Goal: Obtain resource: Download file/media

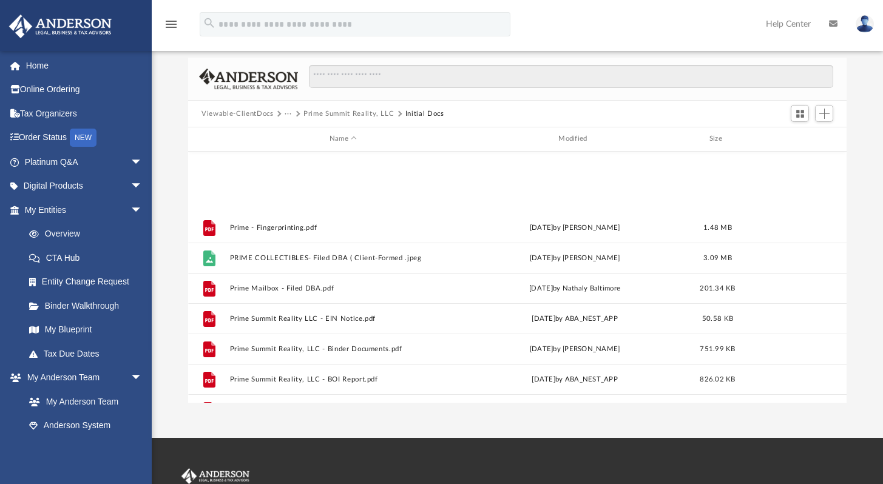
scroll to position [266, 649]
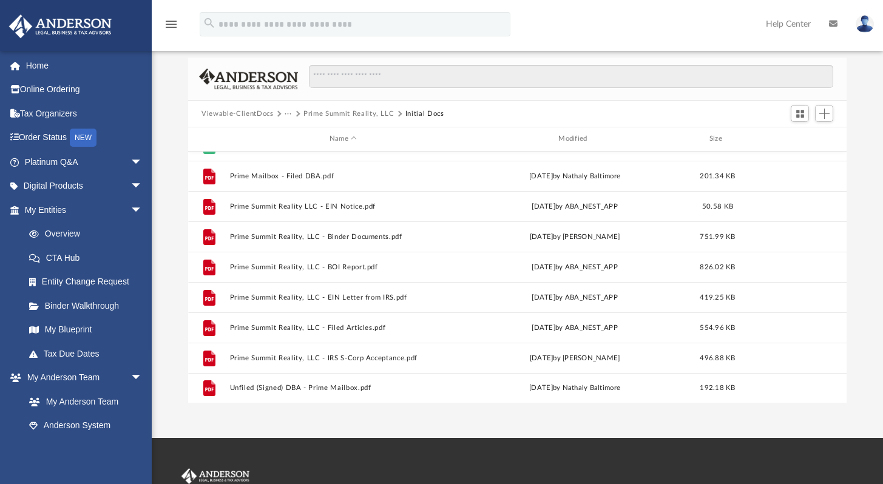
click at [261, 113] on button "Viewable-ClientDocs" at bounding box center [237, 114] width 72 height 11
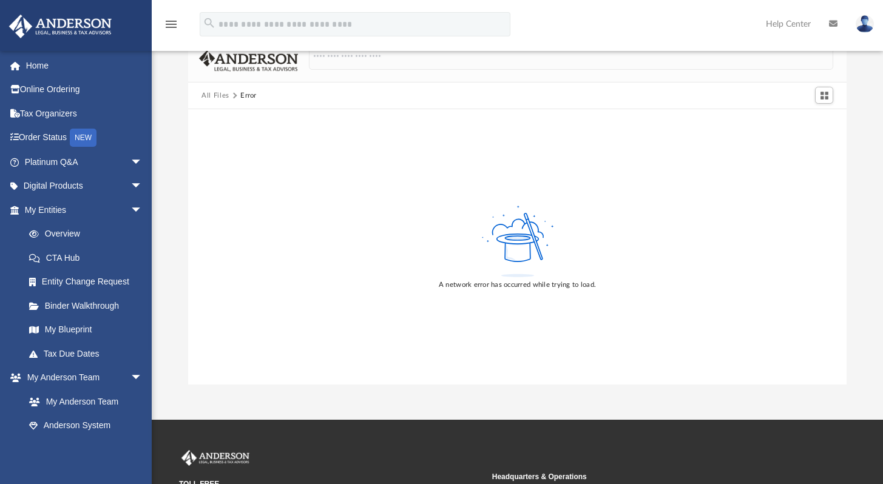
scroll to position [0, 0]
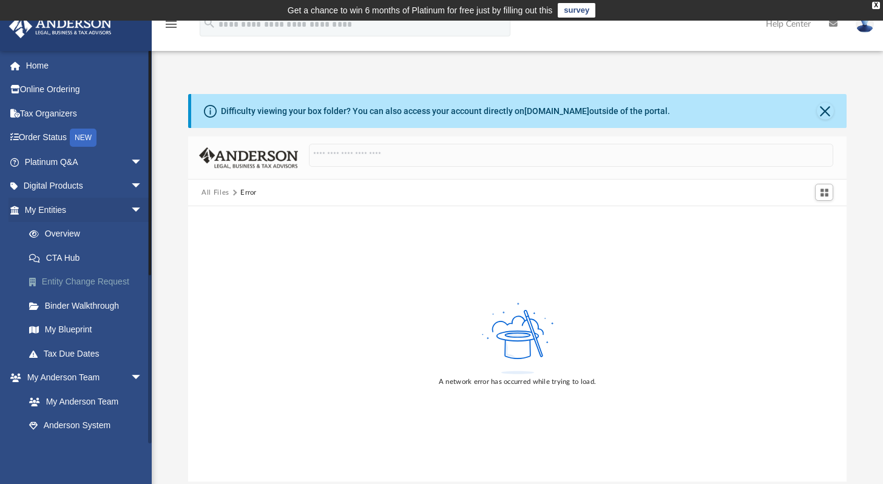
click at [87, 279] on link "Entity Change Request" at bounding box center [89, 282] width 144 height 24
click at [86, 351] on link "Tax Due Dates" at bounding box center [89, 354] width 144 height 24
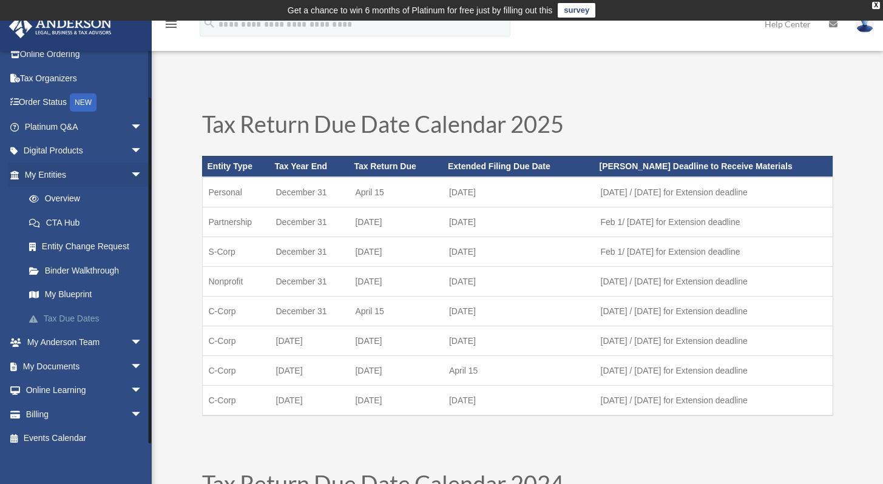
scroll to position [45, 0]
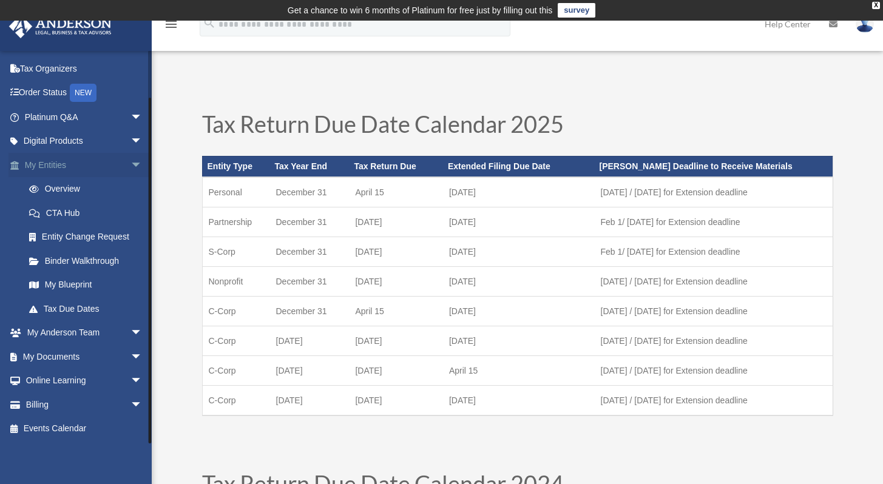
click at [130, 164] on span "arrow_drop_down" at bounding box center [142, 165] width 24 height 25
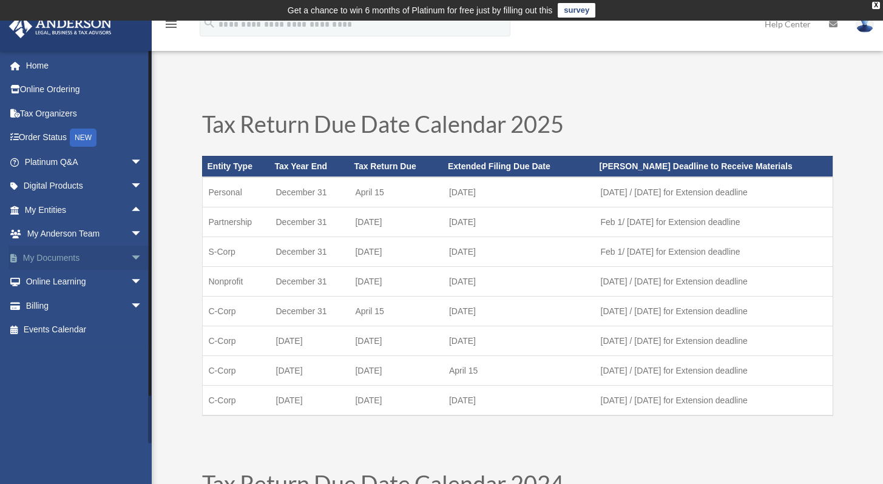
click at [58, 256] on link "My Documents arrow_drop_down" at bounding box center [84, 258] width 152 height 24
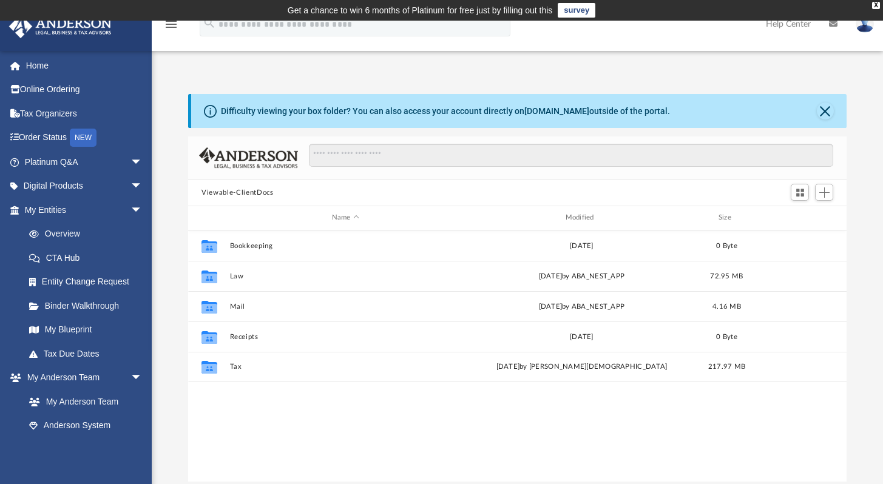
scroll to position [266, 649]
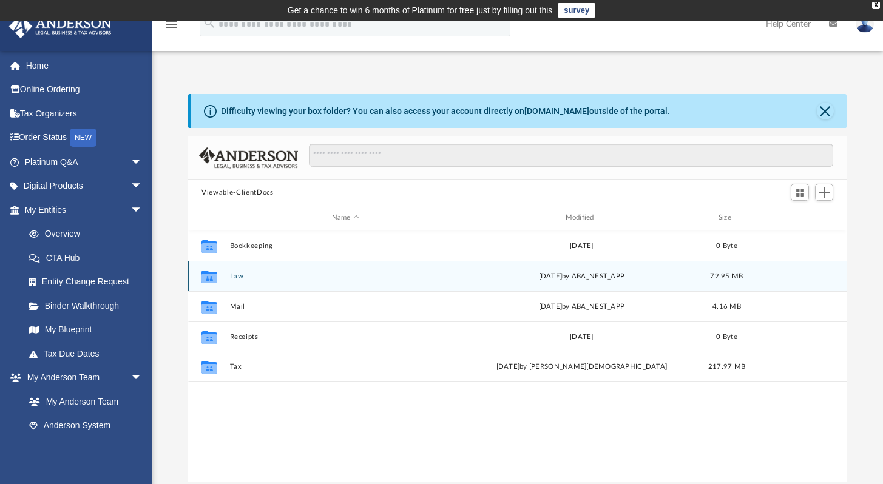
click at [242, 280] on div "Collaborated Folder Law Wed Aug 20 2025 by ABA_NEST_APP 72.95 MB" at bounding box center [517, 276] width 658 height 30
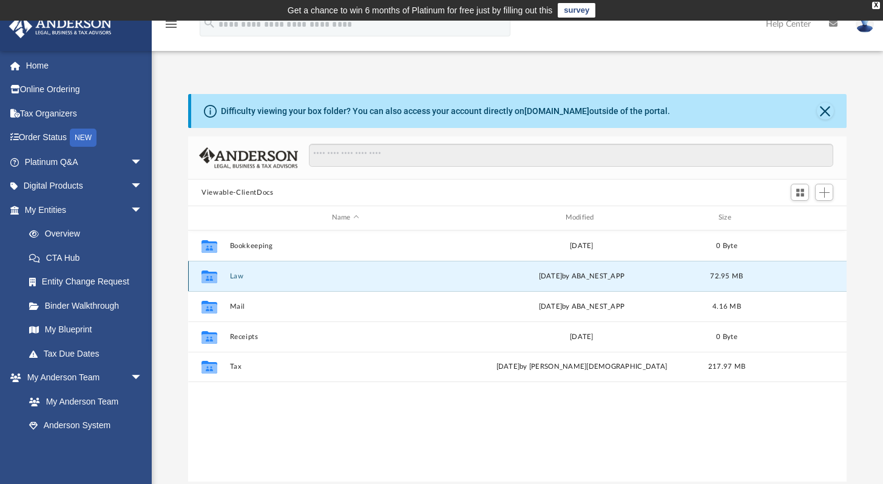
click at [242, 280] on div "Collaborated Folder Law Wed Aug 20 2025 by ABA_NEST_APP 72.95 MB" at bounding box center [517, 276] width 658 height 30
click at [213, 277] on icon "grid" at bounding box center [209, 278] width 16 height 10
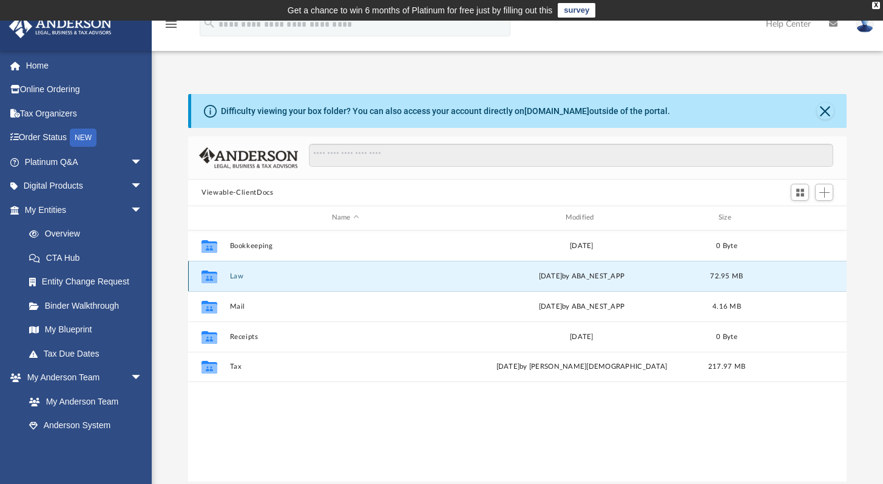
click at [215, 275] on icon "grid" at bounding box center [209, 278] width 16 height 10
click at [238, 277] on button "Law" at bounding box center [345, 276] width 231 height 8
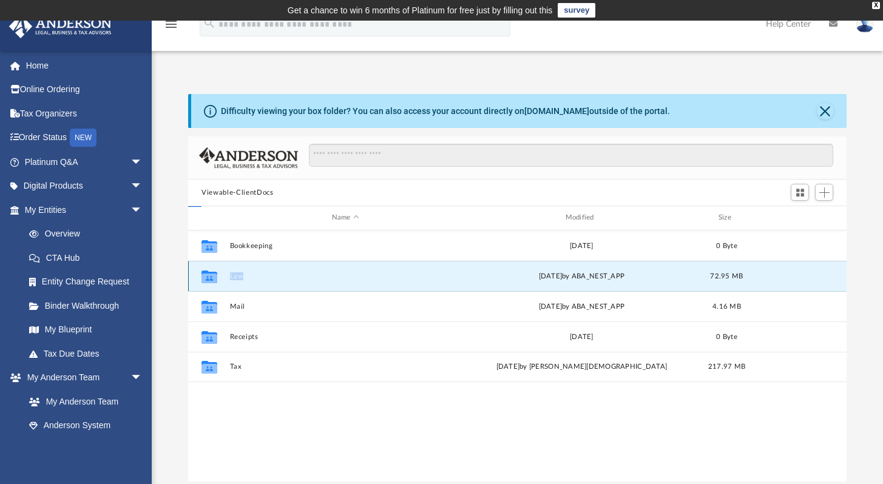
click at [238, 277] on button "Law" at bounding box center [345, 276] width 231 height 8
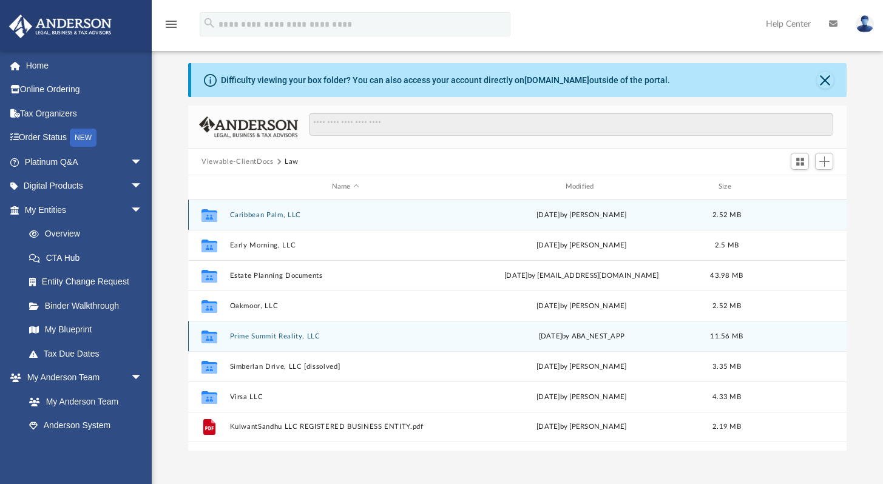
scroll to position [32, 0]
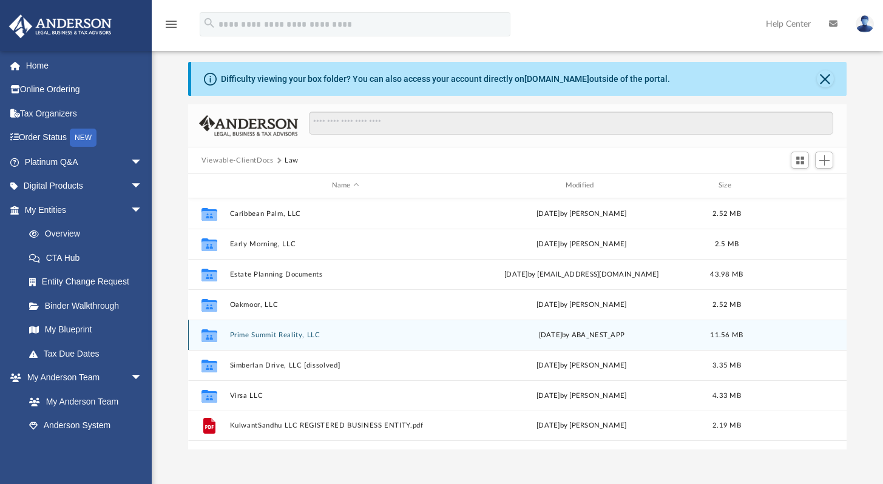
click at [283, 328] on div "Collaborated Folder Prime Summit Reality, LLC Wed Aug 20 2025 by ABA_NEST_APP 1…" at bounding box center [517, 335] width 658 height 30
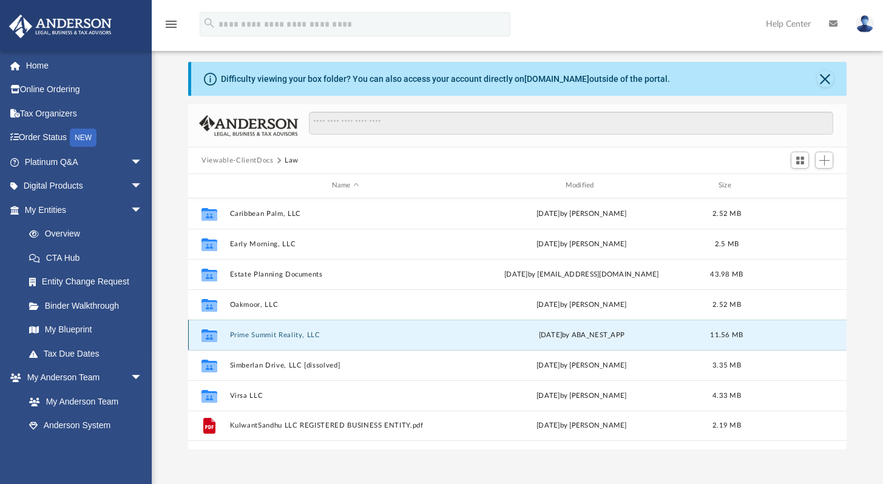
click at [283, 328] on div "Collaborated Folder Prime Summit Reality, LLC Wed Aug 20 2025 by ABA_NEST_APP 1…" at bounding box center [517, 335] width 658 height 30
click at [245, 336] on button "Prime Summit Reality, LLC" at bounding box center [345, 335] width 231 height 8
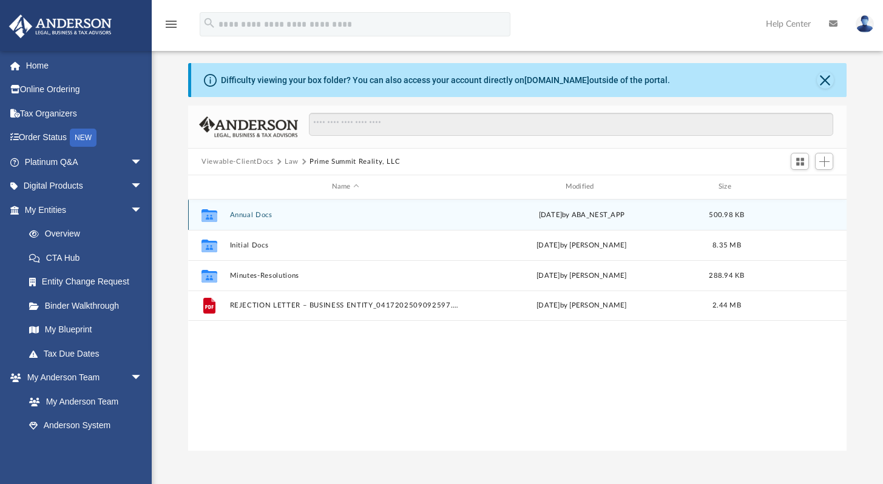
scroll to position [25, 0]
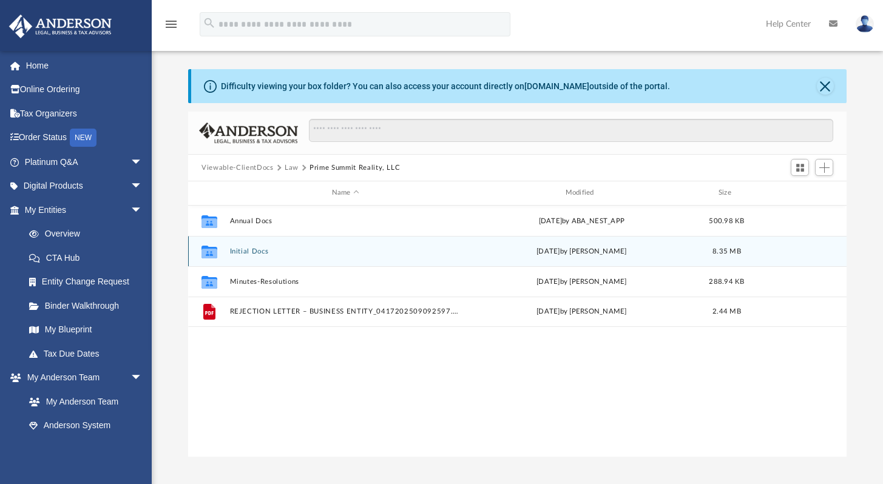
click at [254, 249] on button "Initial Docs" at bounding box center [345, 252] width 231 height 8
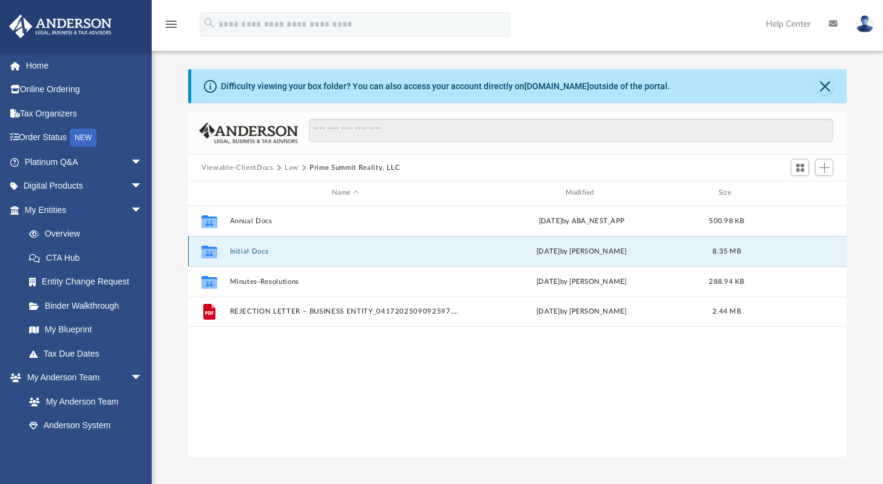
click at [254, 249] on button "Initial Docs" at bounding box center [345, 252] width 231 height 8
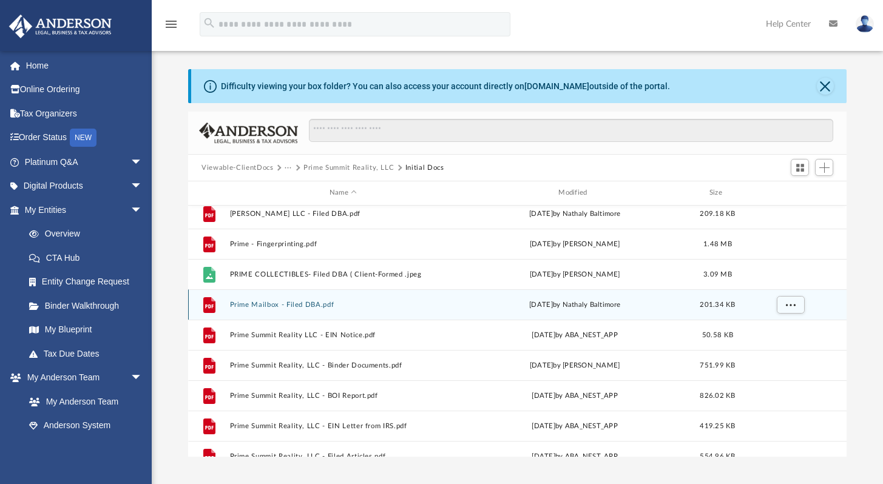
scroll to position [37, 0]
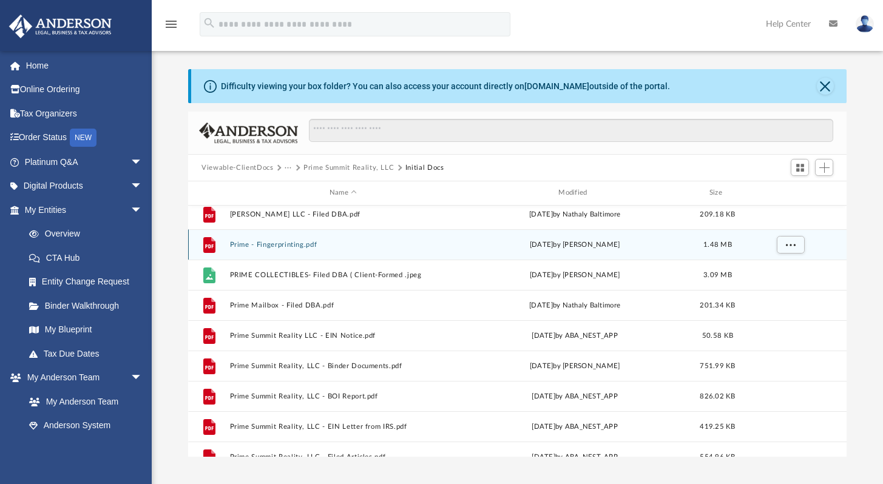
click at [303, 245] on button "Prime - Fingerprinting.pdf" at bounding box center [343, 245] width 226 height 8
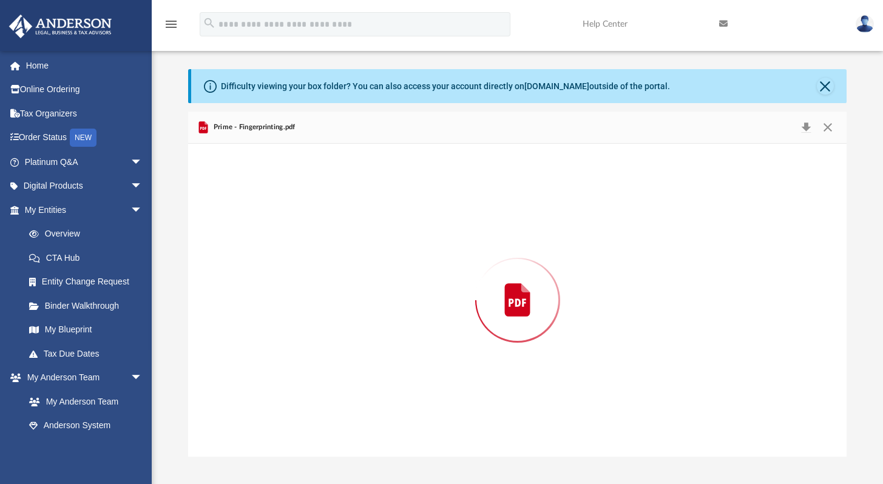
click at [303, 245] on div "Preview" at bounding box center [517, 300] width 658 height 313
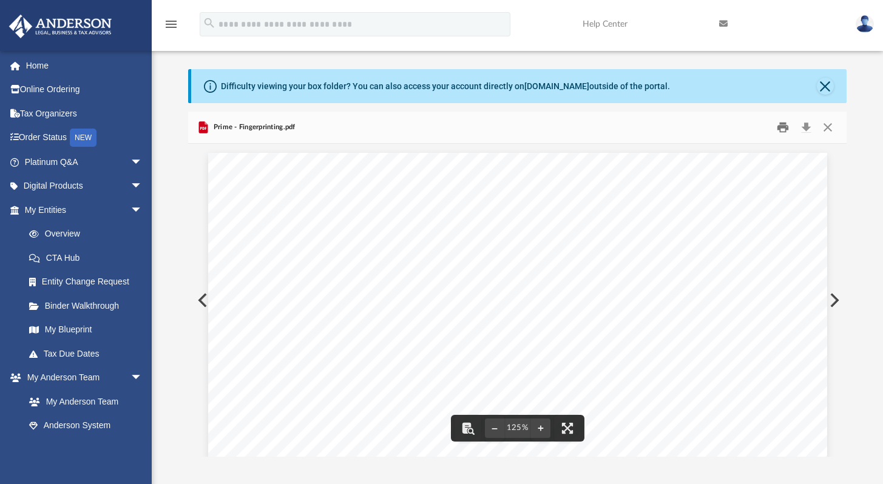
click at [782, 127] on button "Print" at bounding box center [783, 127] width 24 height 19
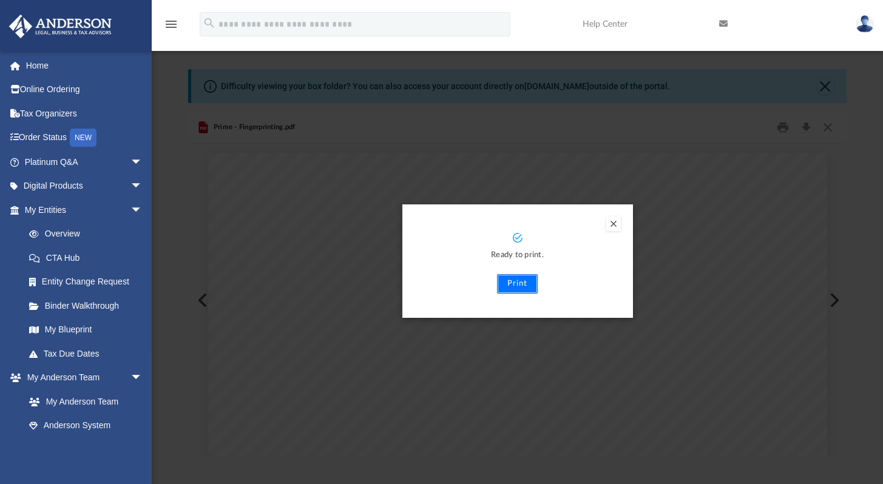
click at [521, 288] on button "Print" at bounding box center [517, 283] width 41 height 19
